Goal: Information Seeking & Learning: Learn about a topic

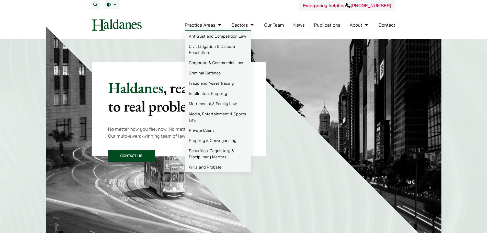
click at [307, 82] on img at bounding box center [333, 147] width 217 height 217
click at [297, 90] on img at bounding box center [333, 147] width 217 height 217
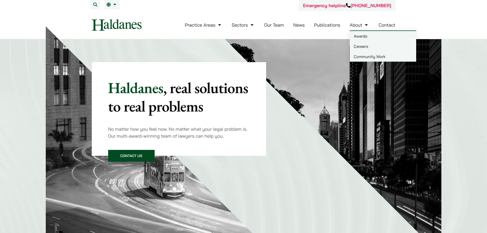
click at [361, 36] on link "Awards" at bounding box center [383, 36] width 66 height 10
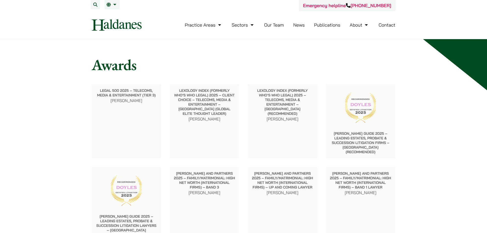
click at [275, 26] on link "Our Team" at bounding box center [274, 25] width 20 height 6
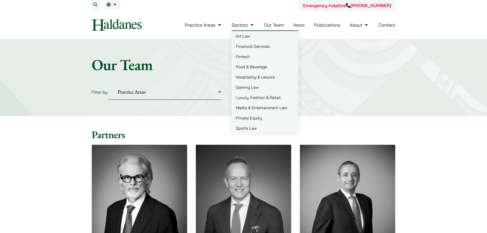
click at [276, 28] on li "Our Team" at bounding box center [274, 24] width 20 height 11
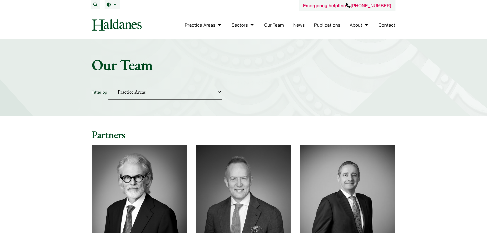
click at [280, 25] on link "Our Team" at bounding box center [274, 25] width 20 height 6
click at [232, 25] on link "Sectors" at bounding box center [243, 25] width 23 height 6
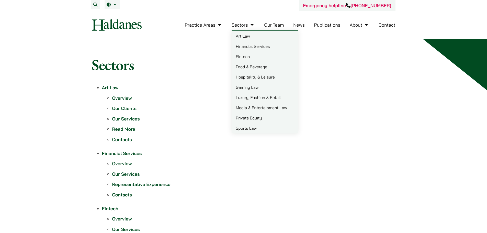
click at [182, 72] on h1 "Sectors" at bounding box center [244, 64] width 304 height 18
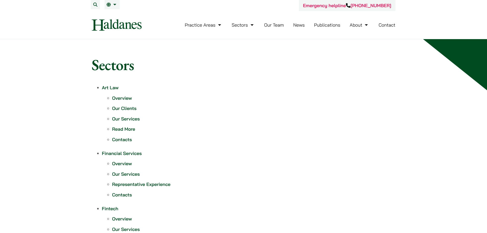
click at [279, 25] on link "Our Team" at bounding box center [274, 25] width 20 height 6
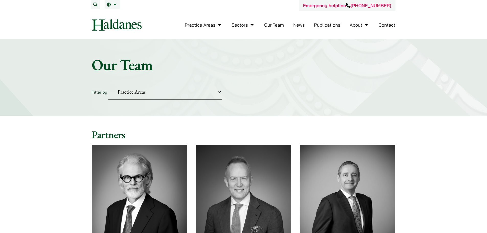
click at [302, 26] on link "News" at bounding box center [299, 25] width 12 height 6
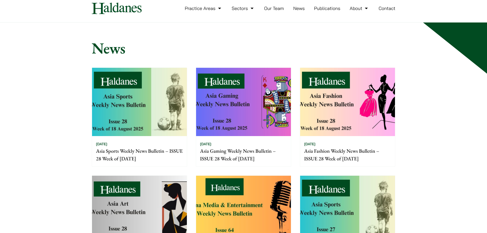
scroll to position [26, 0]
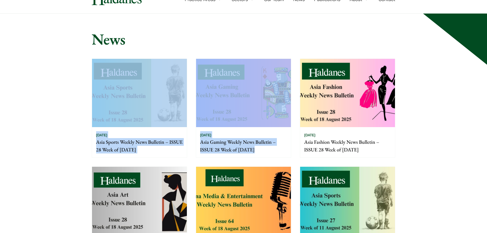
drag, startPoint x: 485, startPoint y: 43, endPoint x: 487, endPoint y: 49, distance: 6.3
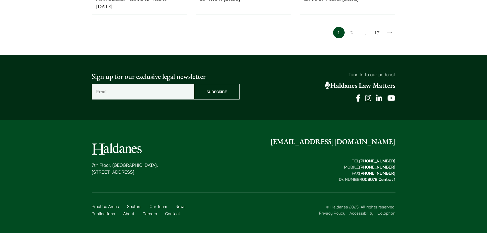
scroll to position [0, 0]
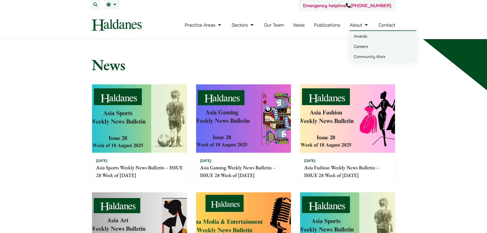
click at [362, 48] on link "Careers" at bounding box center [383, 46] width 66 height 10
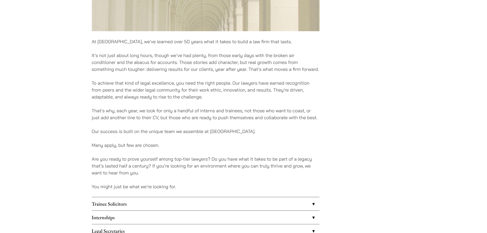
scroll to position [281, 0]
click at [297, 109] on p "That’s why, each year, we look for only a handful of interns and trainees, not …" at bounding box center [206, 114] width 228 height 14
copy p "coast"
drag, startPoint x: 97, startPoint y: 141, endPoint x: 162, endPoint y: 143, distance: 64.5
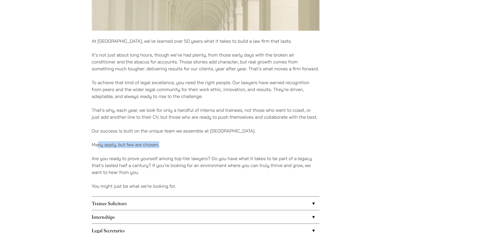
click at [162, 143] on p "Many apply, but few are chosen." at bounding box center [206, 144] width 228 height 7
drag, startPoint x: 159, startPoint y: 156, endPoint x: 156, endPoint y: 157, distance: 2.8
click at [156, 157] on p "Are you ready to prove yourself among top-tier lawyers? Do you have what it tak…" at bounding box center [206, 165] width 228 height 21
click at [242, 109] on p "That’s why, each year, we look for only a handful of interns and trainees, not …" at bounding box center [206, 114] width 228 height 14
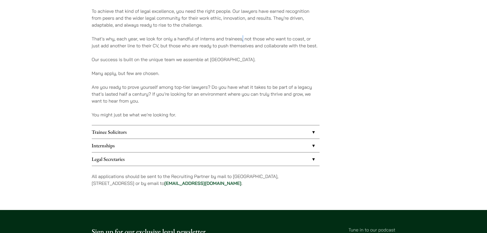
scroll to position [358, 0]
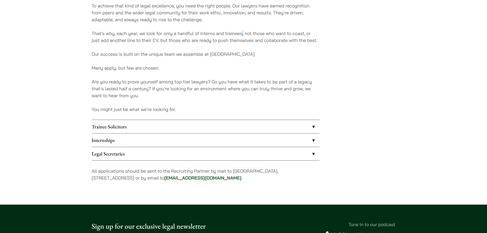
click at [223, 128] on link "Trainee Solicitors" at bounding box center [206, 126] width 228 height 13
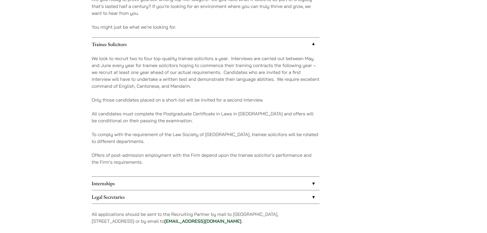
scroll to position [460, 0]
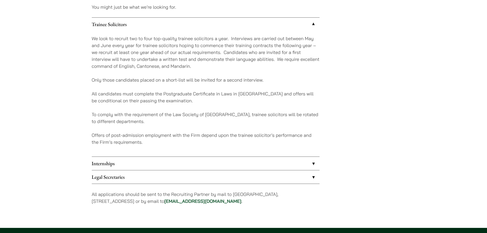
click at [198, 166] on link "Internships" at bounding box center [206, 163] width 228 height 13
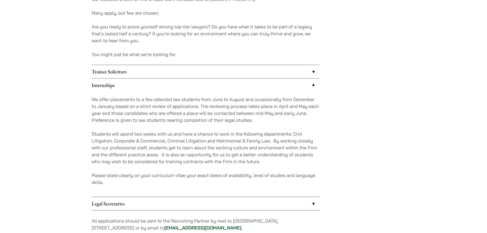
scroll to position [409, 0]
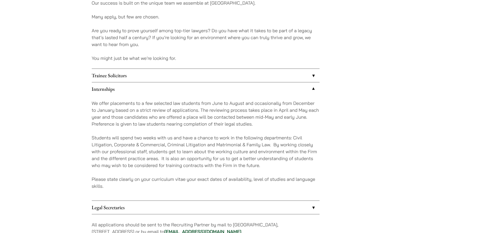
click at [136, 71] on link "Trainee Solicitors" at bounding box center [206, 75] width 228 height 13
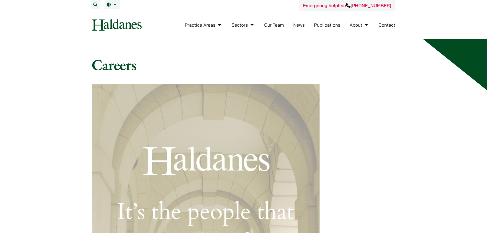
drag, startPoint x: 319, startPoint y: 32, endPoint x: 322, endPoint y: 26, distance: 7.6
click at [321, 28] on nav "Practice Areas Antitrust and Competition Law Civil Litigation & Dispute Resolut…" at bounding box center [244, 25] width 304 height 28
click at [323, 25] on link "Publications" at bounding box center [327, 25] width 26 height 6
